Goal: Transaction & Acquisition: Subscribe to service/newsletter

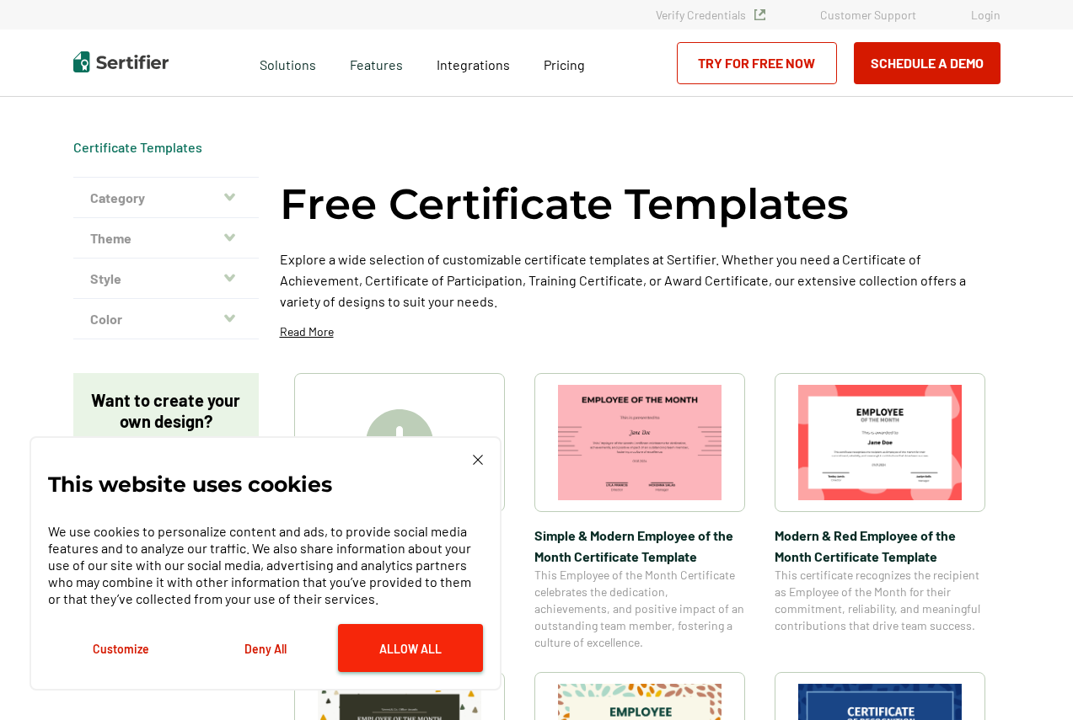
click at [436, 635] on button "Allow All" at bounding box center [410, 648] width 145 height 48
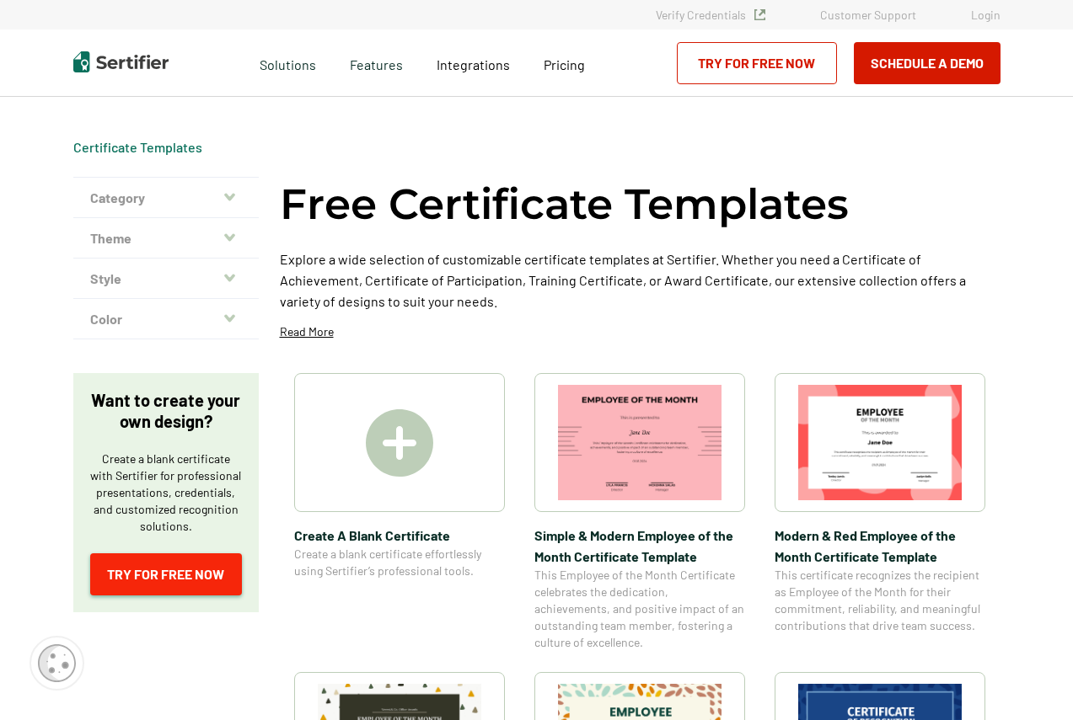
click at [137, 591] on link "Try for Free Now" at bounding box center [166, 575] width 152 height 42
